Goal: Transaction & Acquisition: Purchase product/service

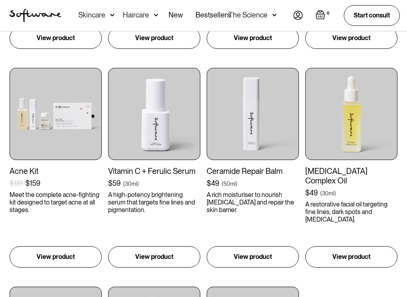
scroll to position [769, 0]
click at [265, 259] on p "View product" at bounding box center [253, 257] width 38 height 10
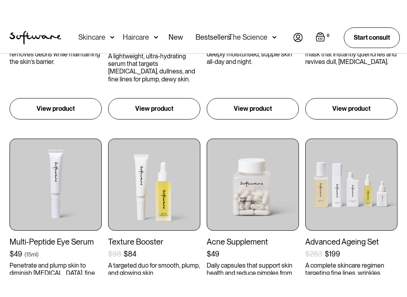
scroll to position [481, 0]
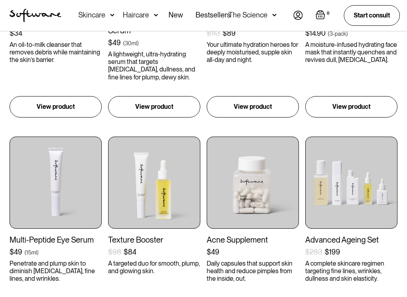
click at [65, 206] on img at bounding box center [56, 183] width 92 height 92
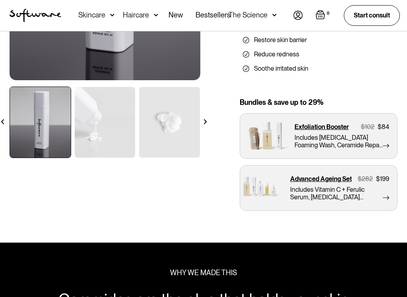
scroll to position [226, 0]
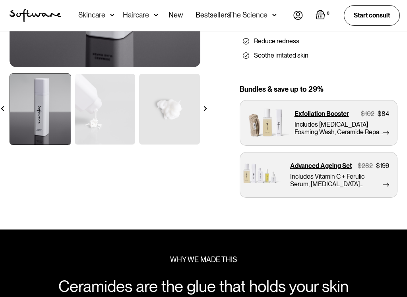
click at [211, 103] on div "Shop all / Ageing / Ceramide Repair Balm Ceramide Repair Balm A luxuriously ric…" at bounding box center [203, 11] width 407 height 387
click at [212, 104] on div "Shop all / Ageing / Ceramide Repair Balm Ceramide Repair Balm A luxuriously ric…" at bounding box center [203, 11] width 407 height 387
click at [207, 109] on img at bounding box center [205, 108] width 5 height 5
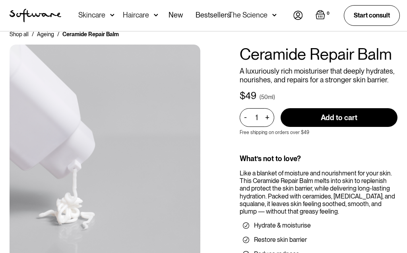
scroll to position [0, 0]
